Goal: Navigation & Orientation: Find specific page/section

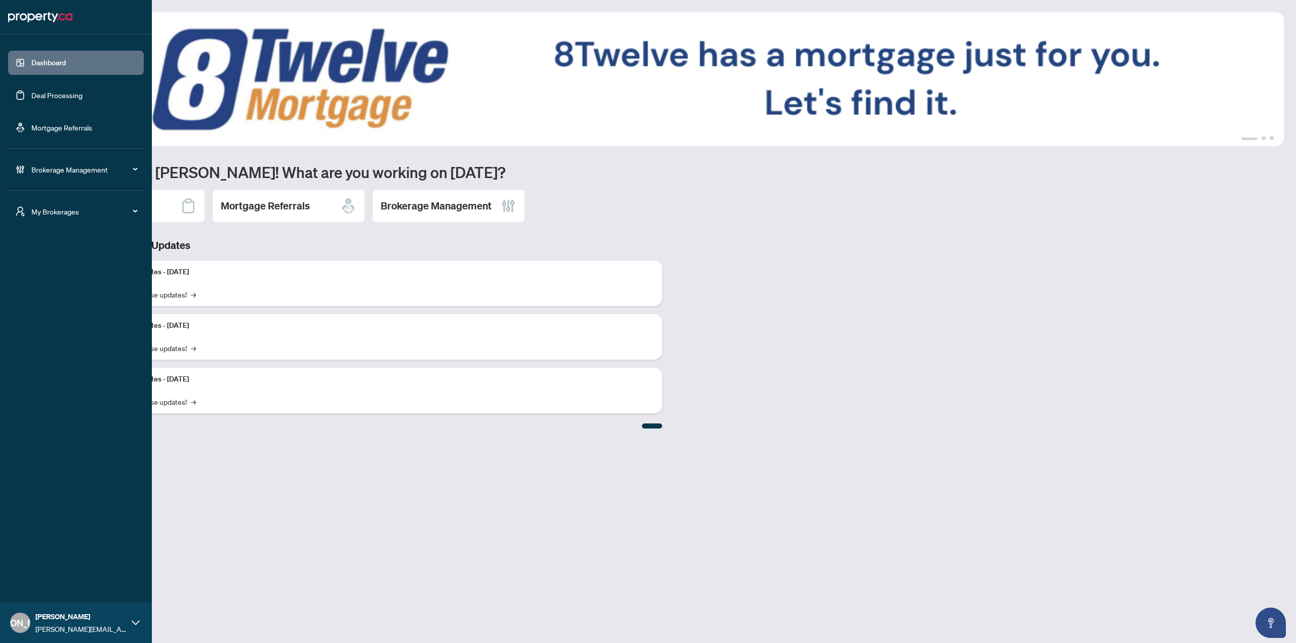
click at [71, 218] on div "My Brokerages" at bounding box center [76, 211] width 136 height 24
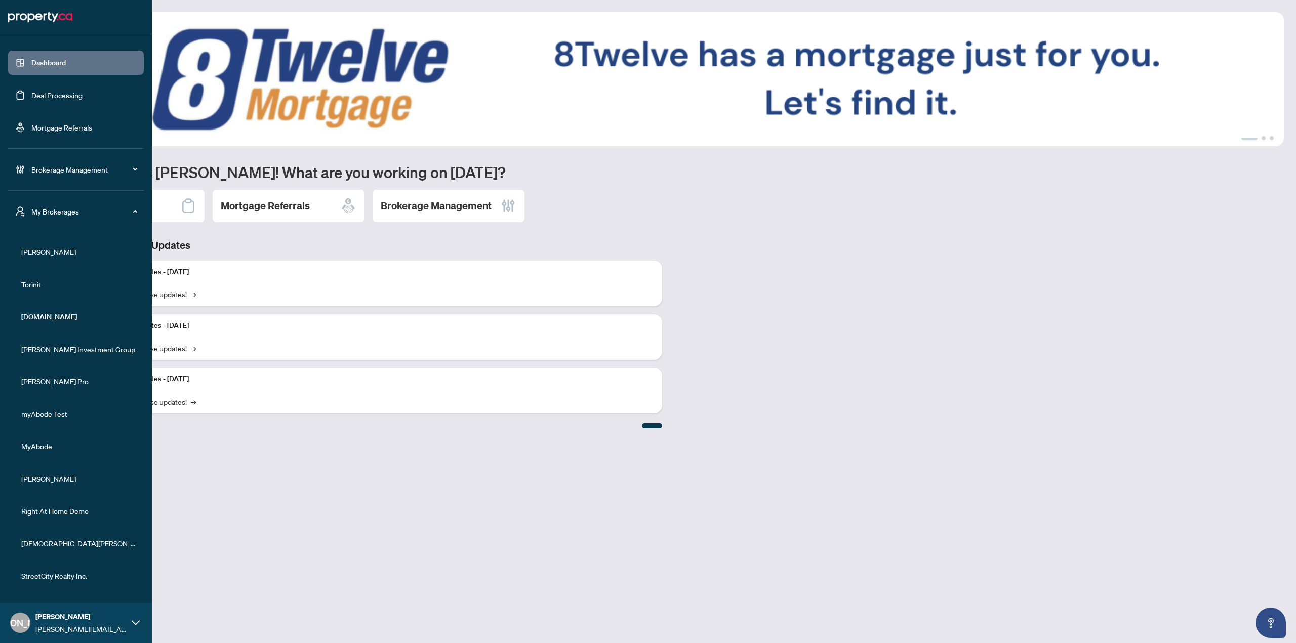
click at [49, 249] on span "[PERSON_NAME]" at bounding box center [78, 252] width 115 height 11
